Goal: Information Seeking & Learning: Learn about a topic

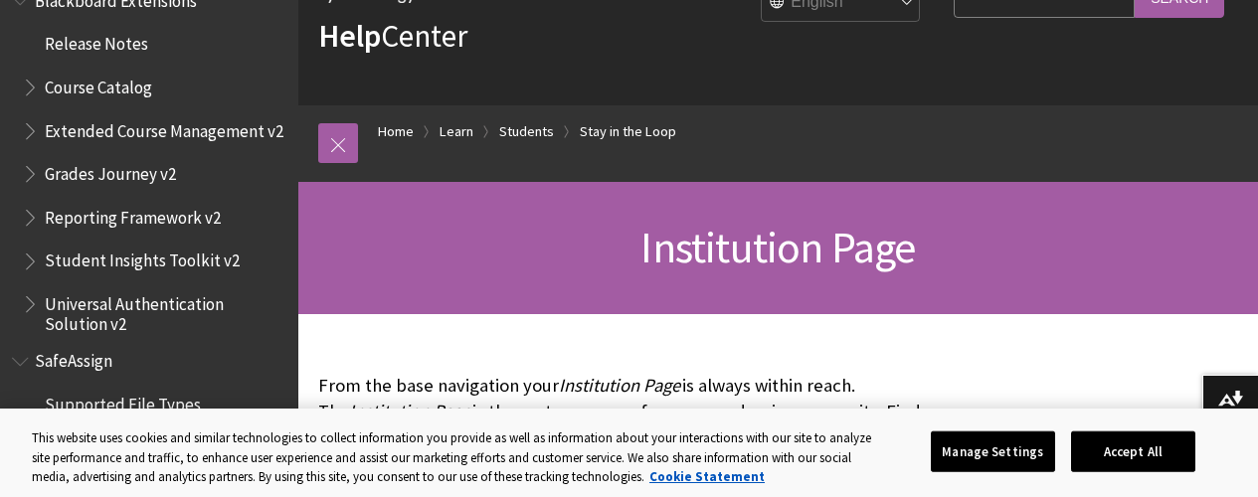
scroll to position [2875, 0]
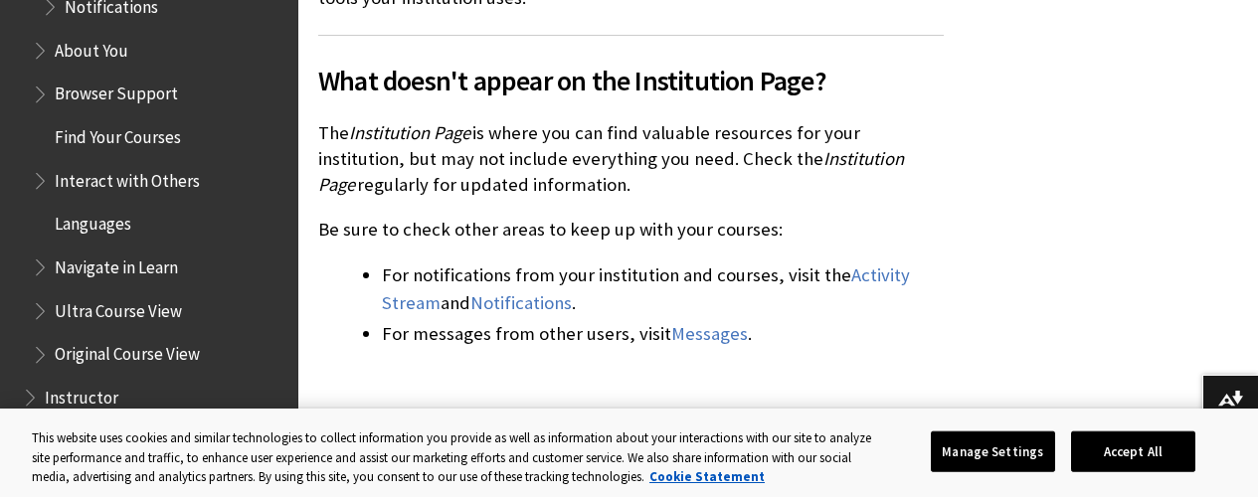
scroll to position [2223, 0]
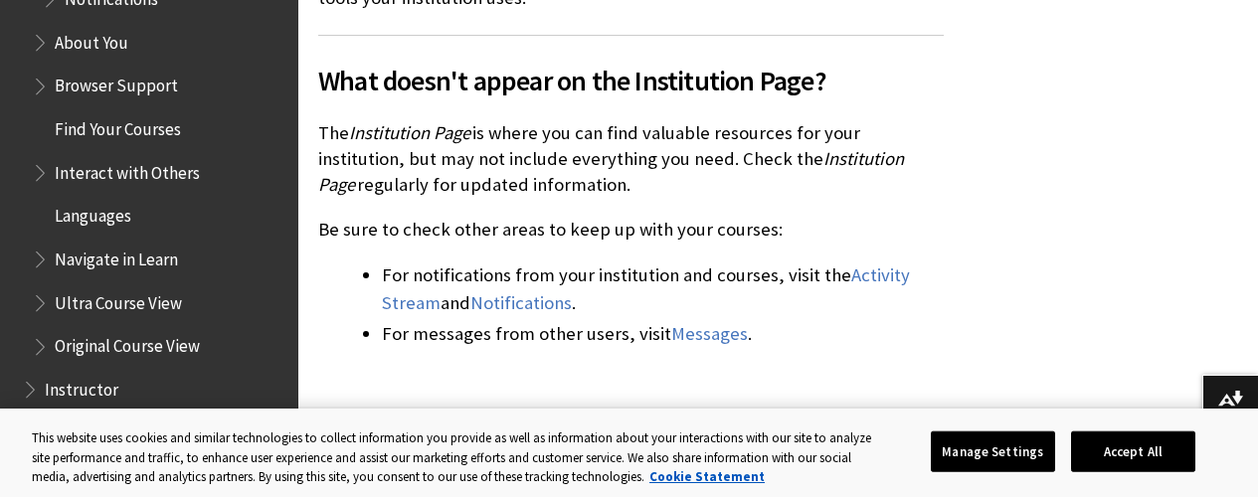
click at [113, 131] on span "Find Your Courses" at bounding box center [118, 125] width 126 height 27
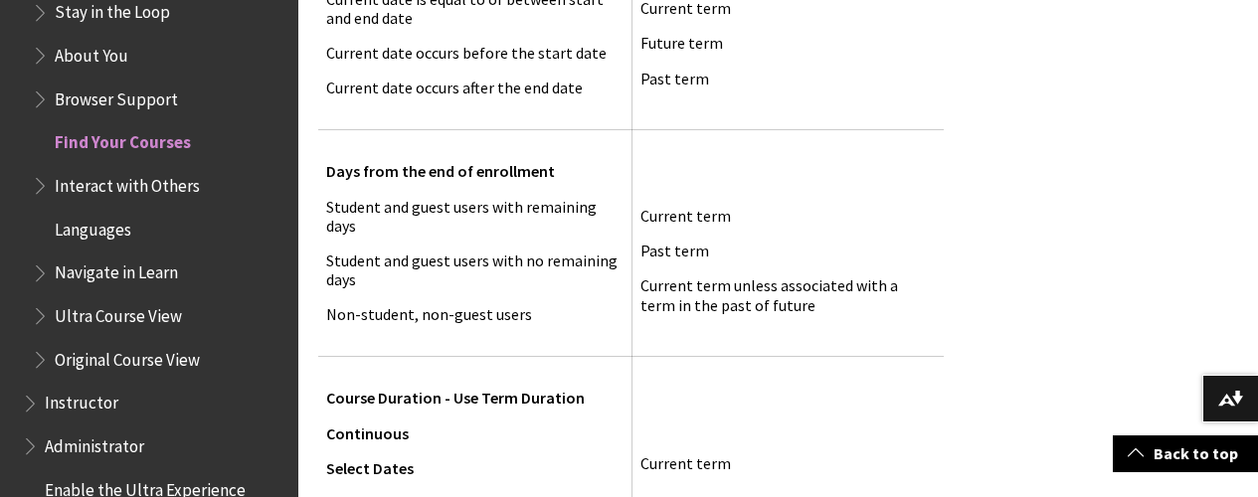
scroll to position [2030, 0]
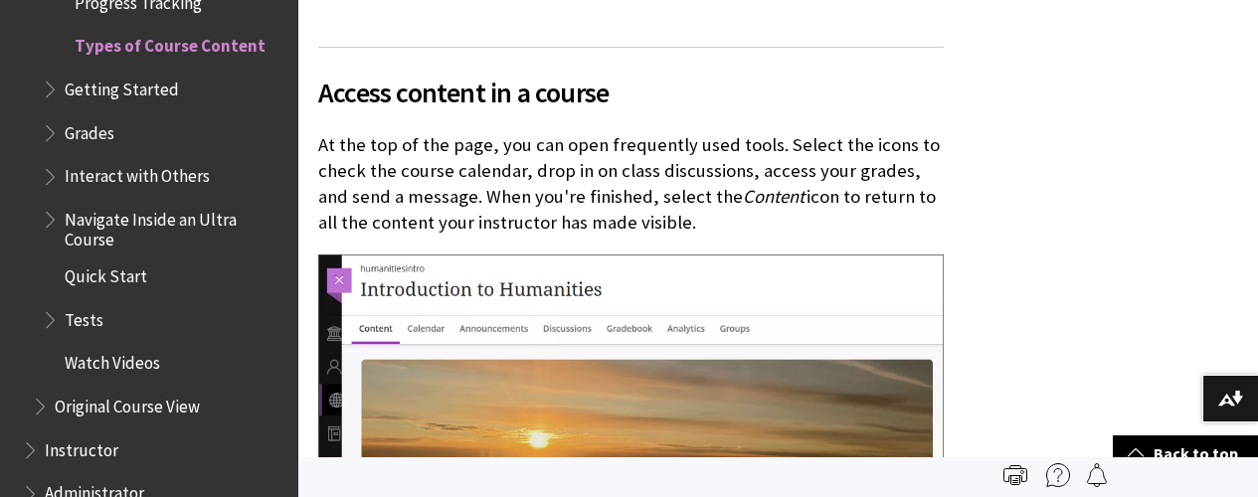
scroll to position [1226, 0]
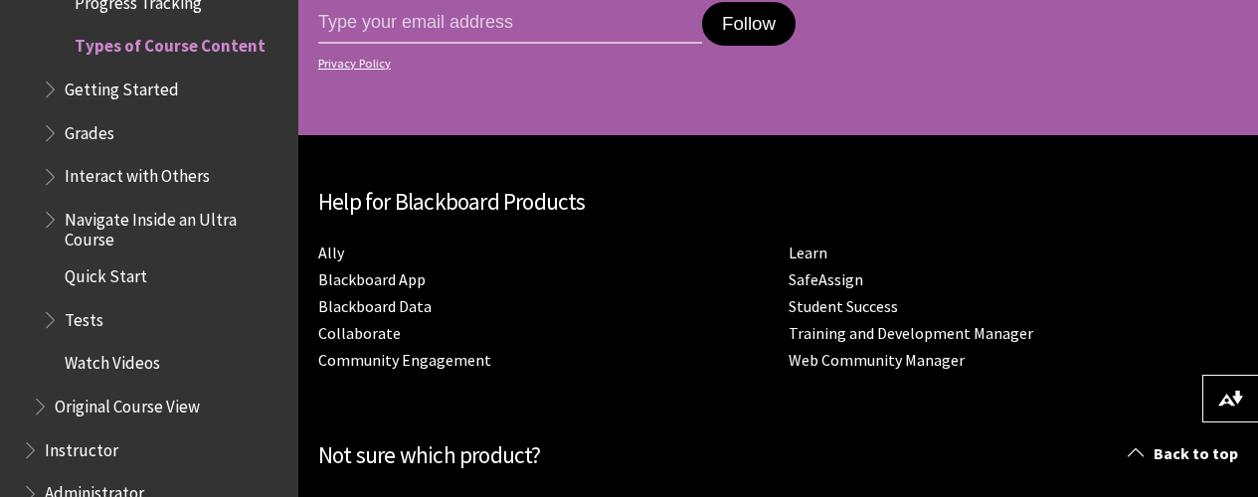
click at [921, 455] on div "Visit Blackboard.com Copyright©2022. Anthology Inc. and its affiliates. All rig…" at bounding box center [777, 492] width 959 height 714
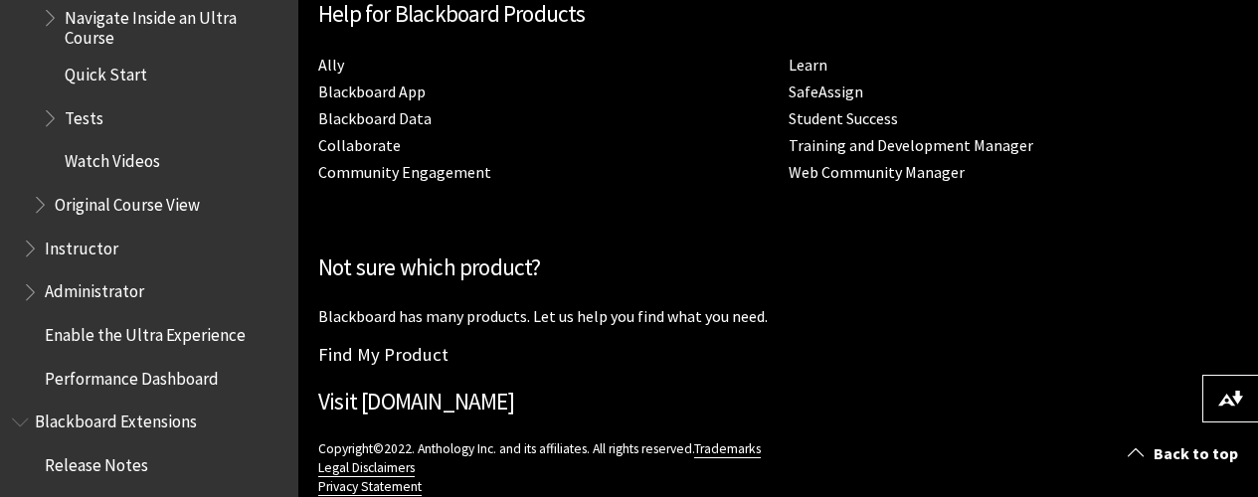
scroll to position [3051, 0]
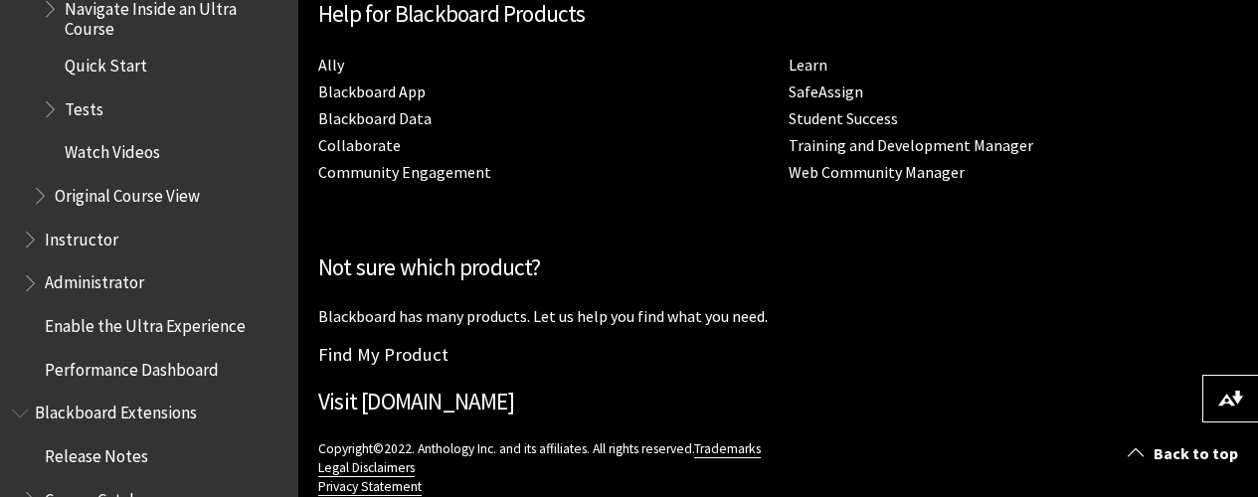
click at [56, 239] on span "Instructor" at bounding box center [82, 236] width 74 height 27
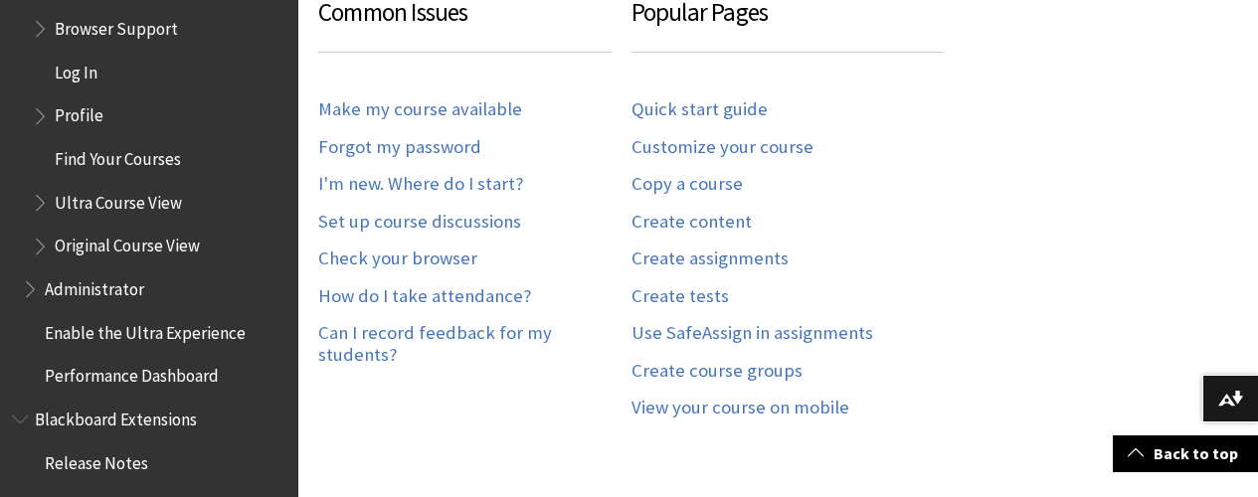
scroll to position [2251, 0]
click at [80, 256] on span "Original Course View" at bounding box center [159, 246] width 255 height 34
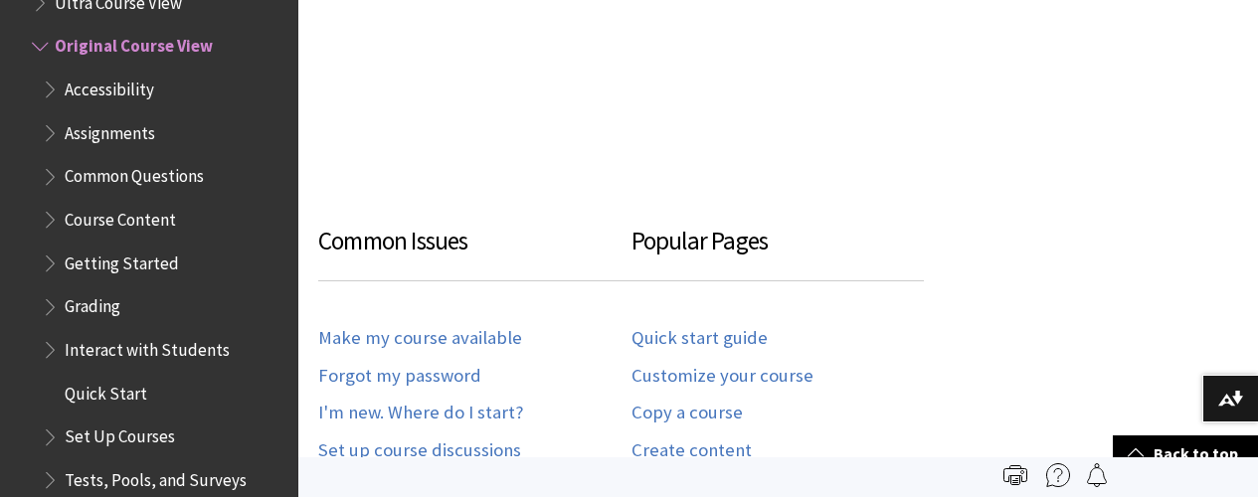
scroll to position [845, 0]
